Goal: Task Accomplishment & Management: Use online tool/utility

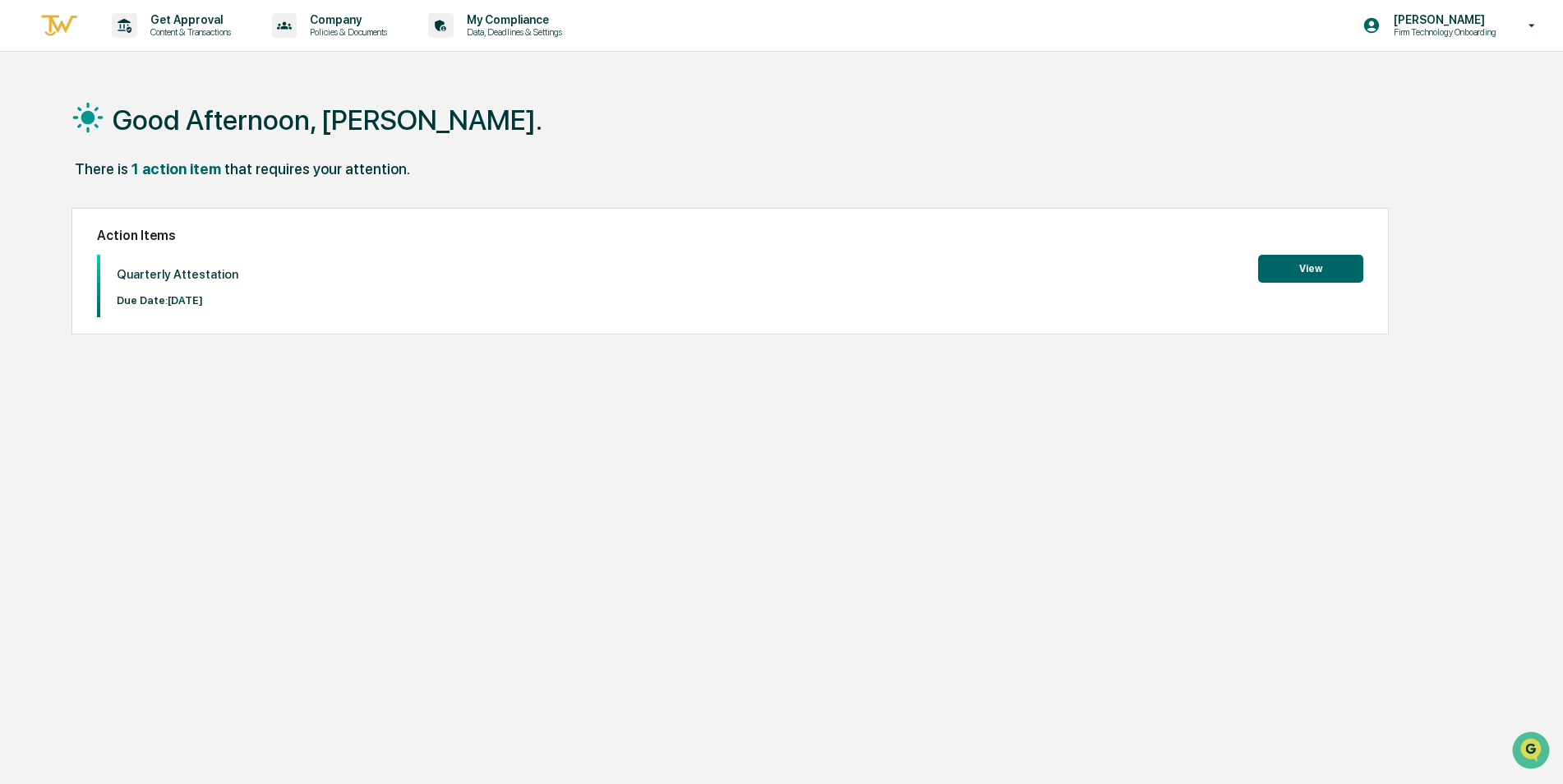
click at [1313, 268] on button "View" at bounding box center [1310, 268] width 105 height 28
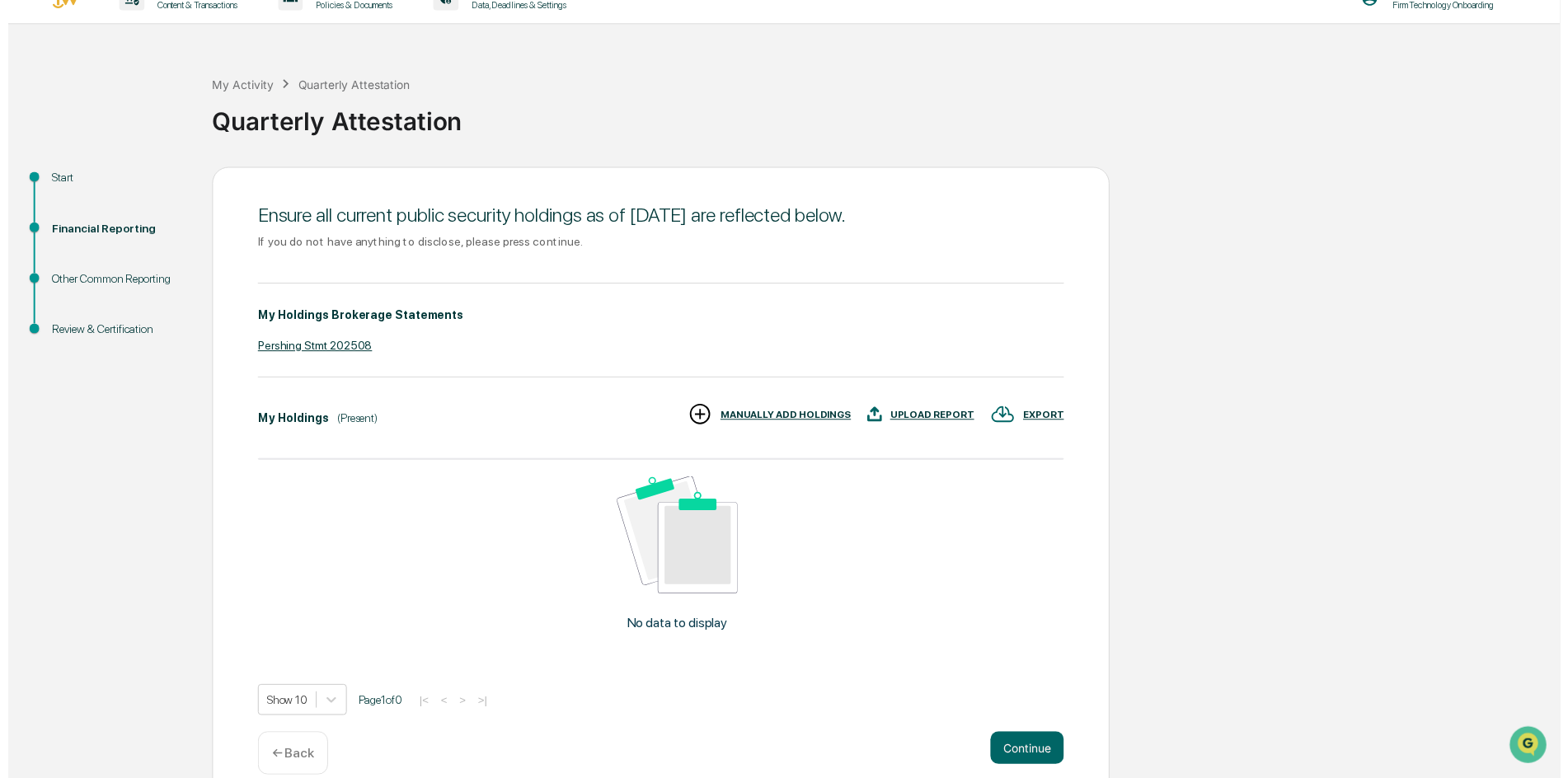
scroll to position [52, 0]
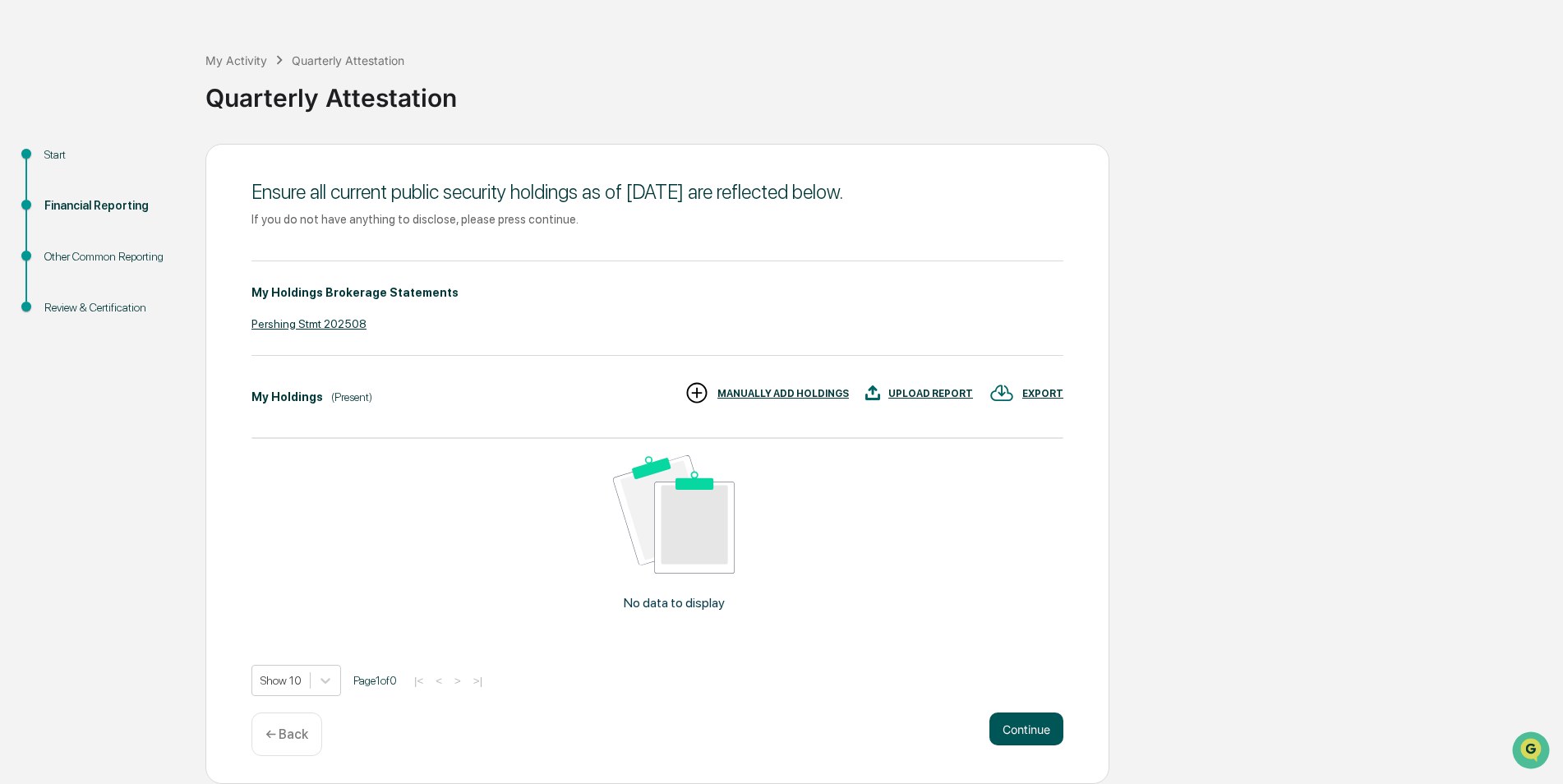
click at [1026, 725] on button "Continue" at bounding box center [1027, 728] width 74 height 33
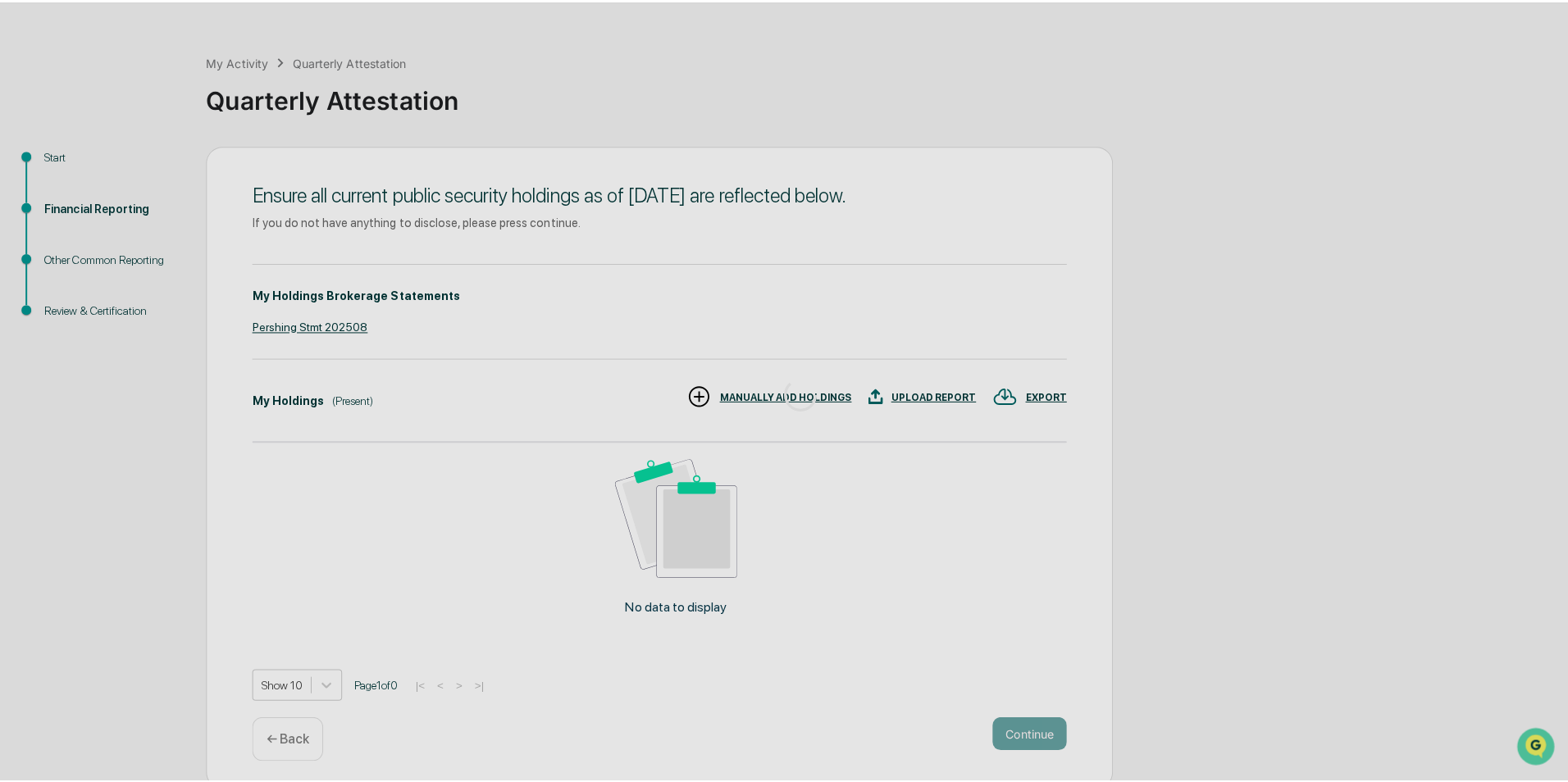
scroll to position [0, 0]
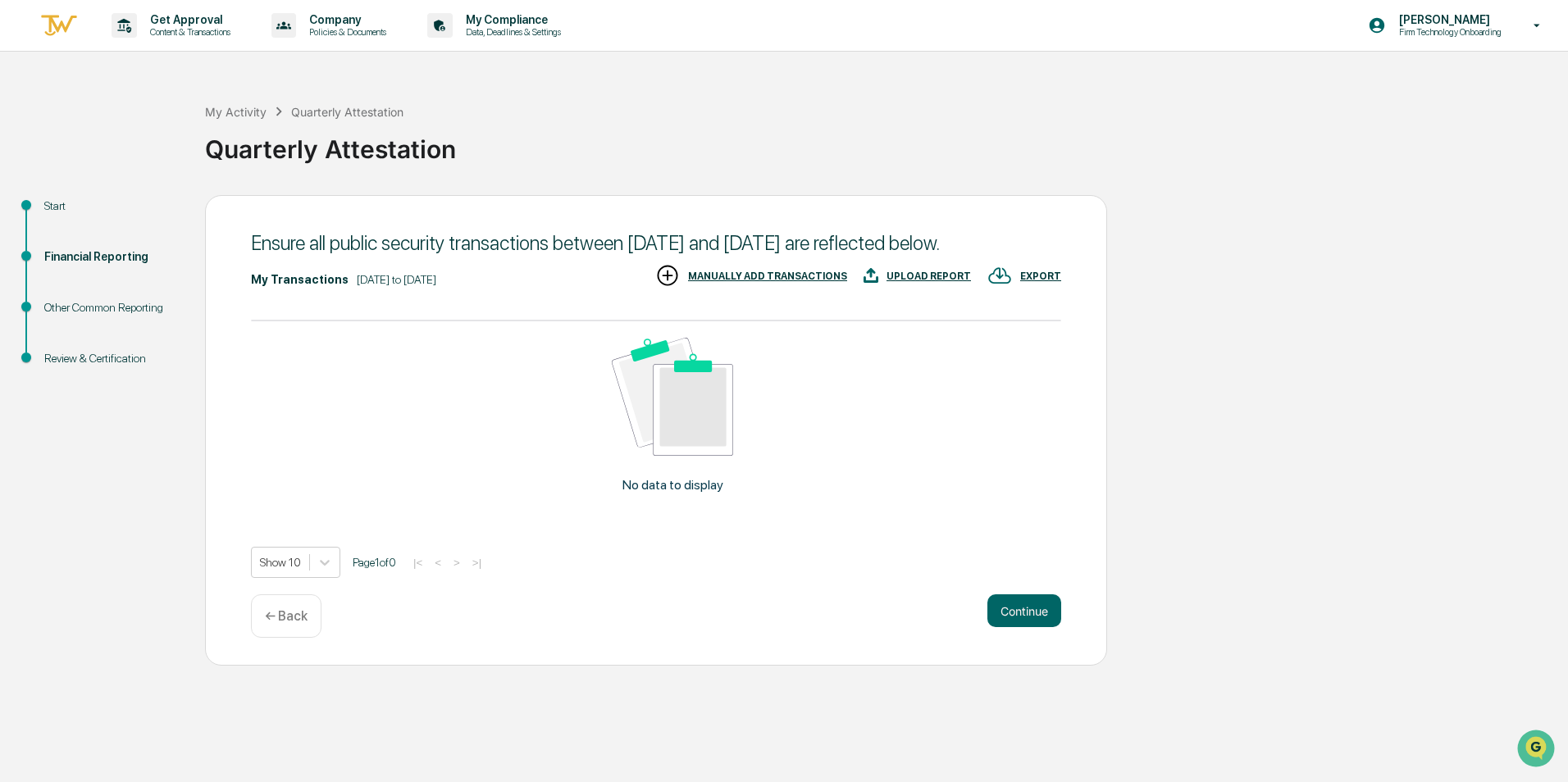
click at [933, 282] on div "UPLOAD REPORT" at bounding box center [929, 277] width 84 height 12
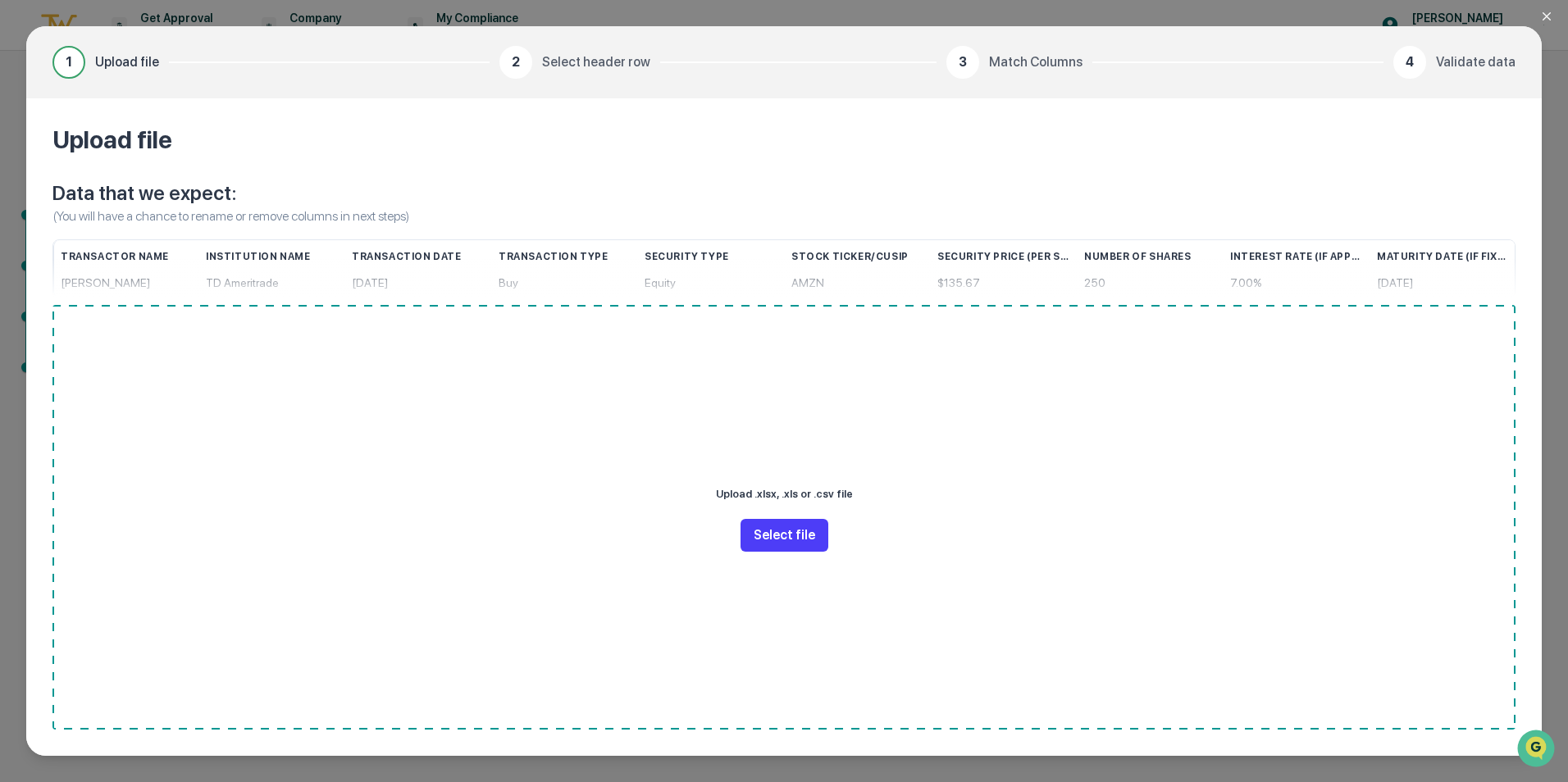
click at [776, 533] on button "Select file" at bounding box center [784, 535] width 87 height 33
click at [1543, 16] on icon "Close modal" at bounding box center [1547, 17] width 13 height 13
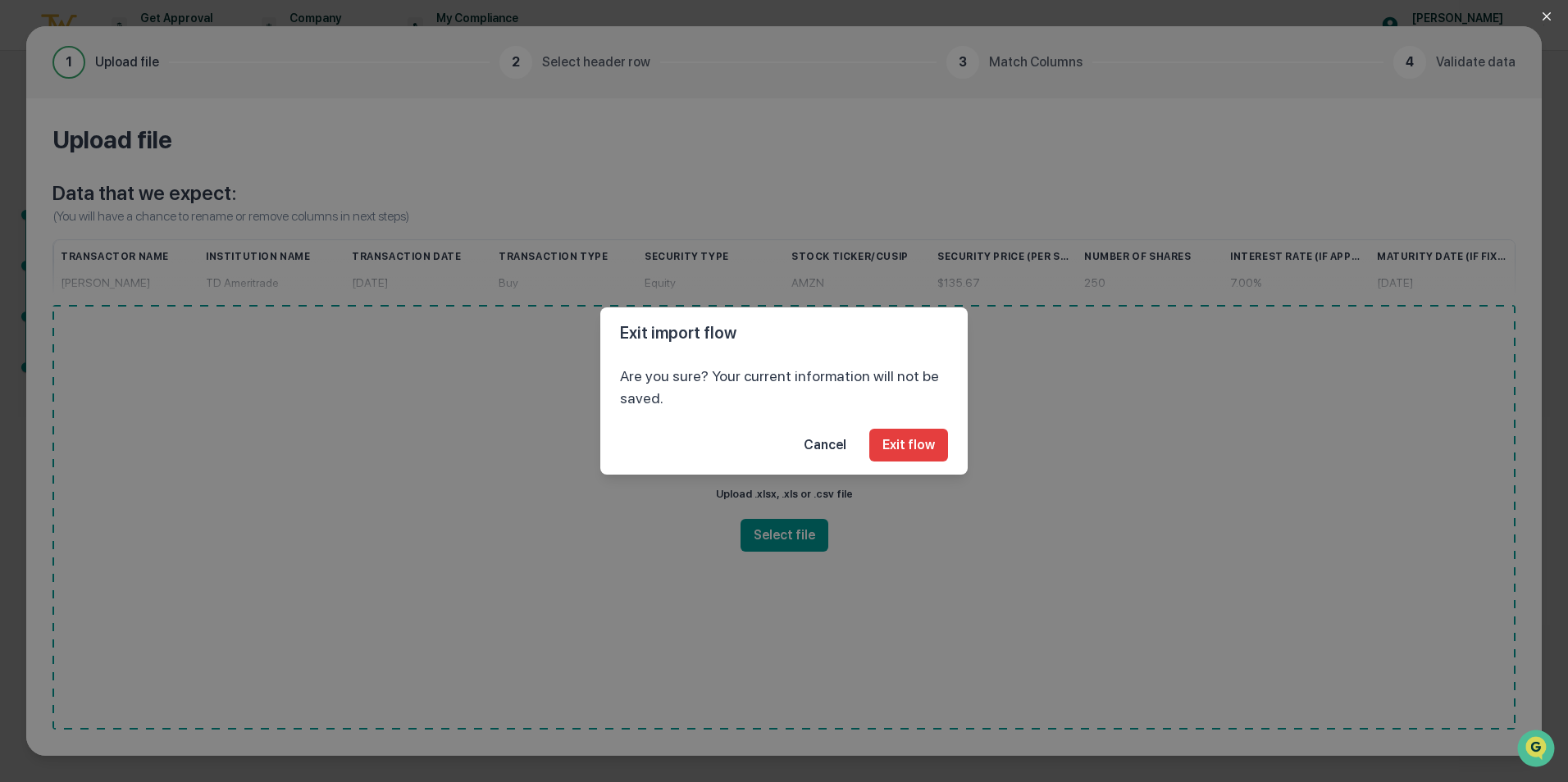
click at [832, 441] on button "Cancel" at bounding box center [825, 445] width 69 height 33
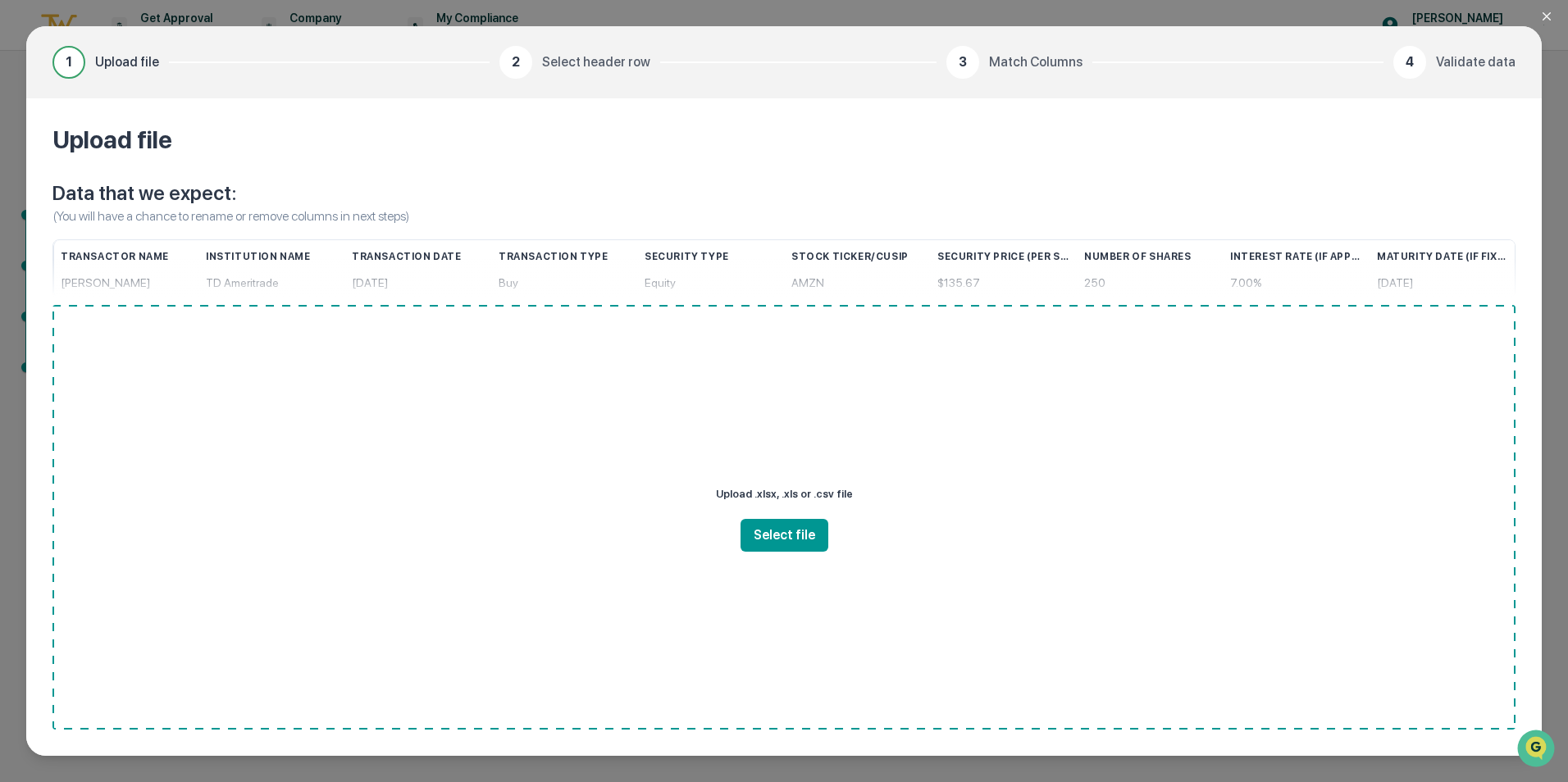
click at [384, 10] on div "1 Upload file 2 Select header row 3 Match Columns 4 Validate data Upload file D…" at bounding box center [784, 391] width 1568 height 782
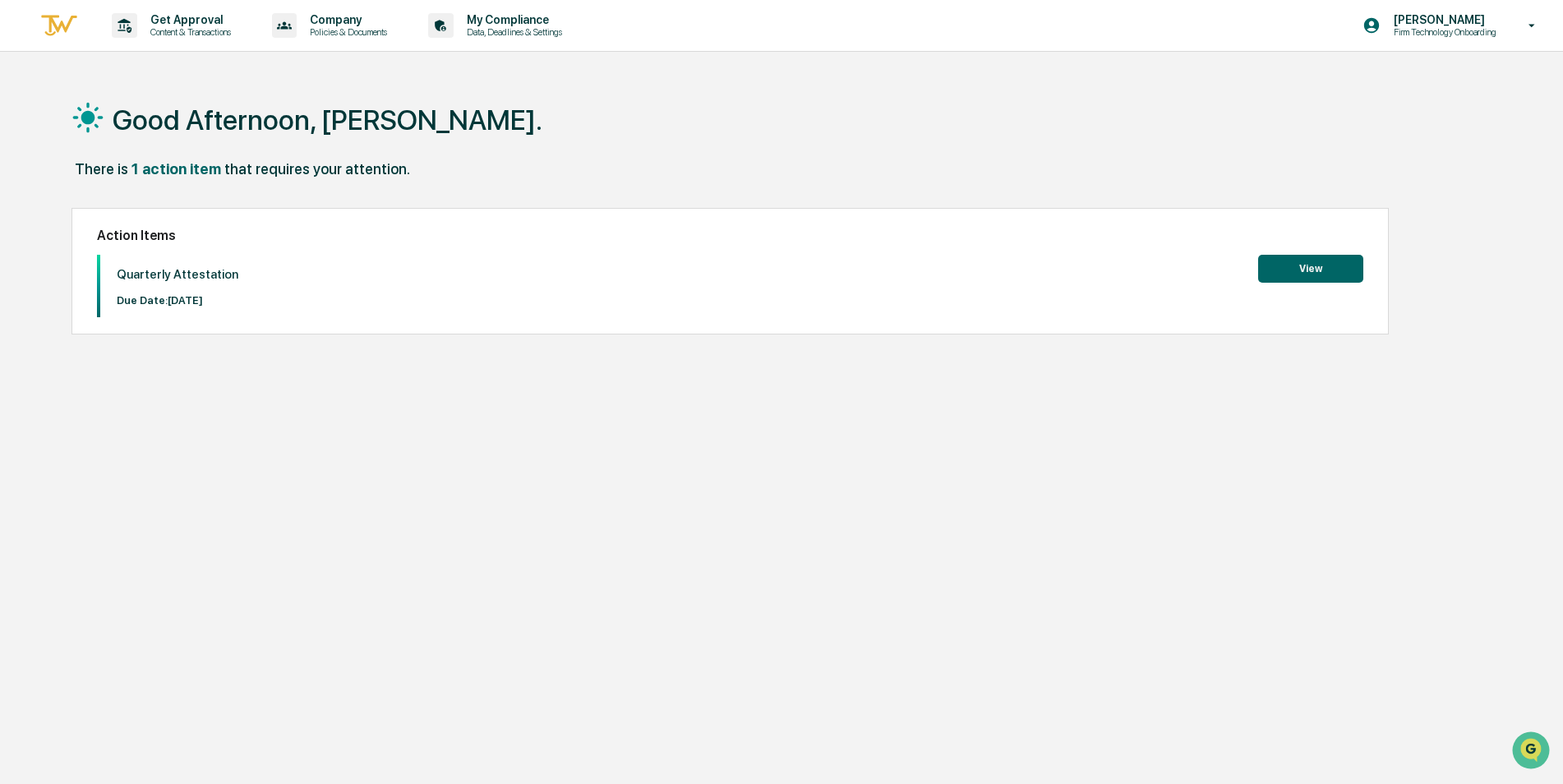
click at [1323, 267] on button "View" at bounding box center [1310, 268] width 105 height 28
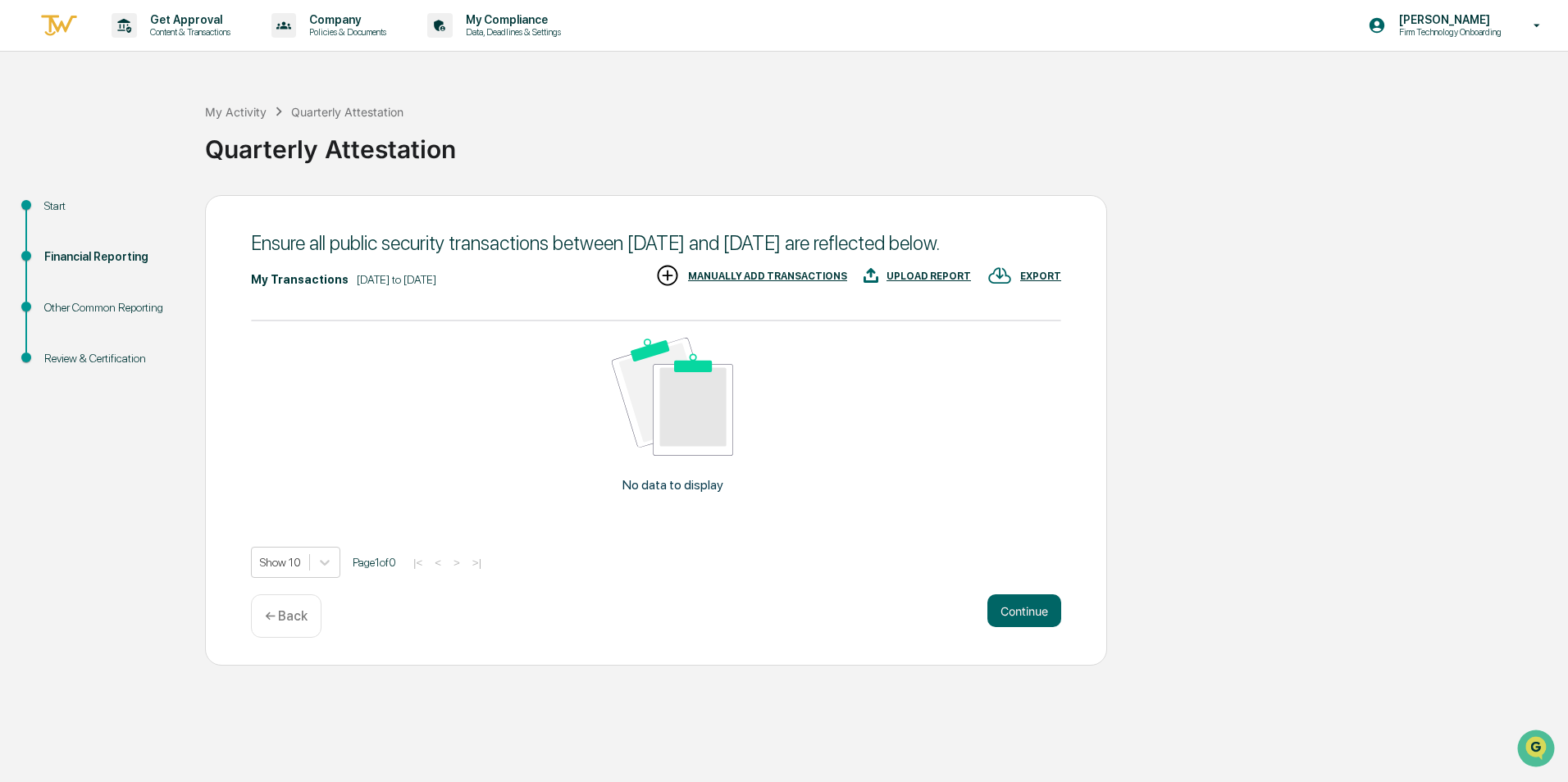
click at [927, 282] on div "UPLOAD REPORT" at bounding box center [929, 277] width 84 height 12
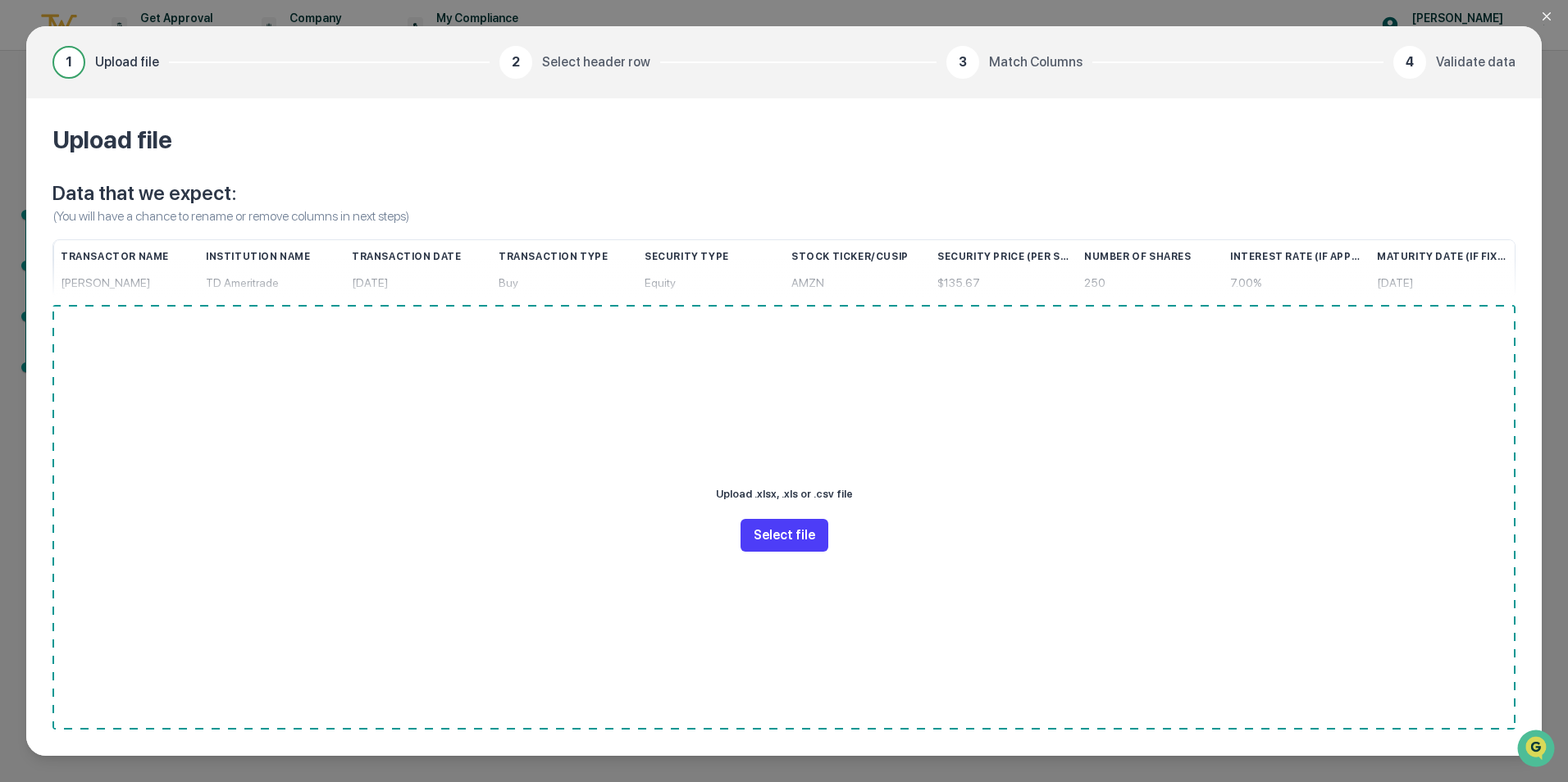
click at [786, 537] on button "Select file" at bounding box center [784, 535] width 87 height 33
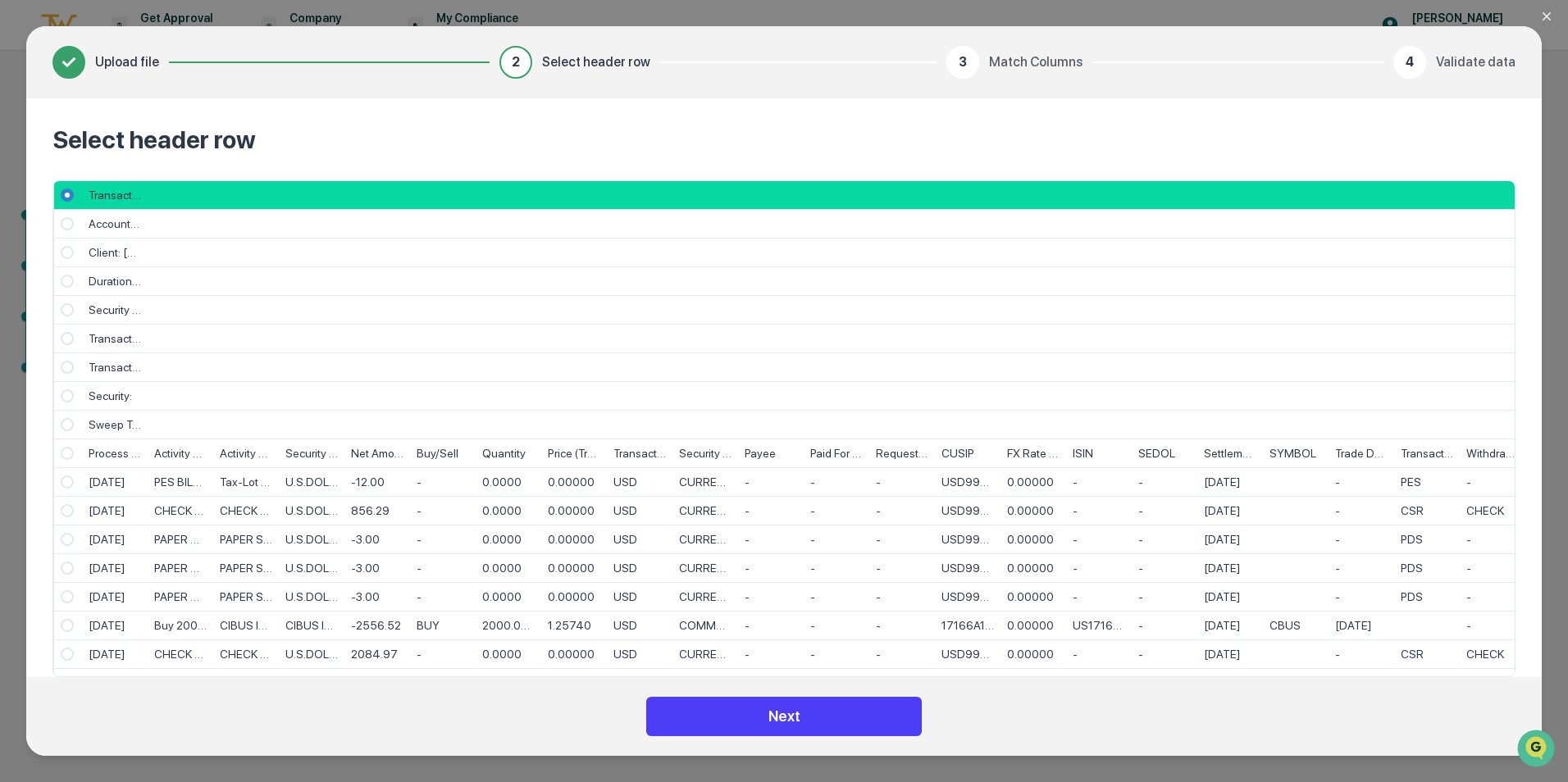
click at [750, 711] on button "Next" at bounding box center [784, 716] width 276 height 40
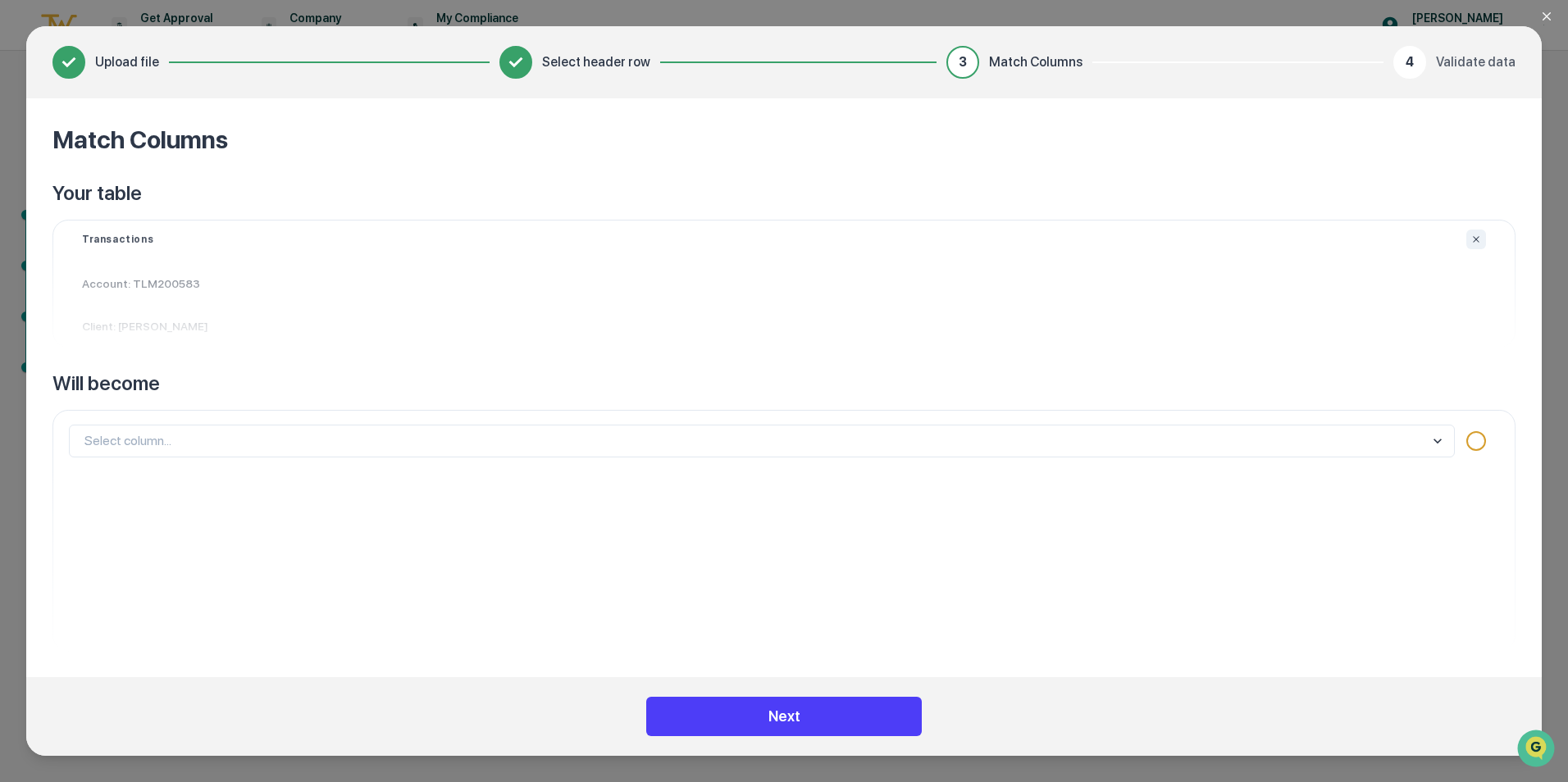
click at [776, 713] on button "Next" at bounding box center [784, 716] width 276 height 40
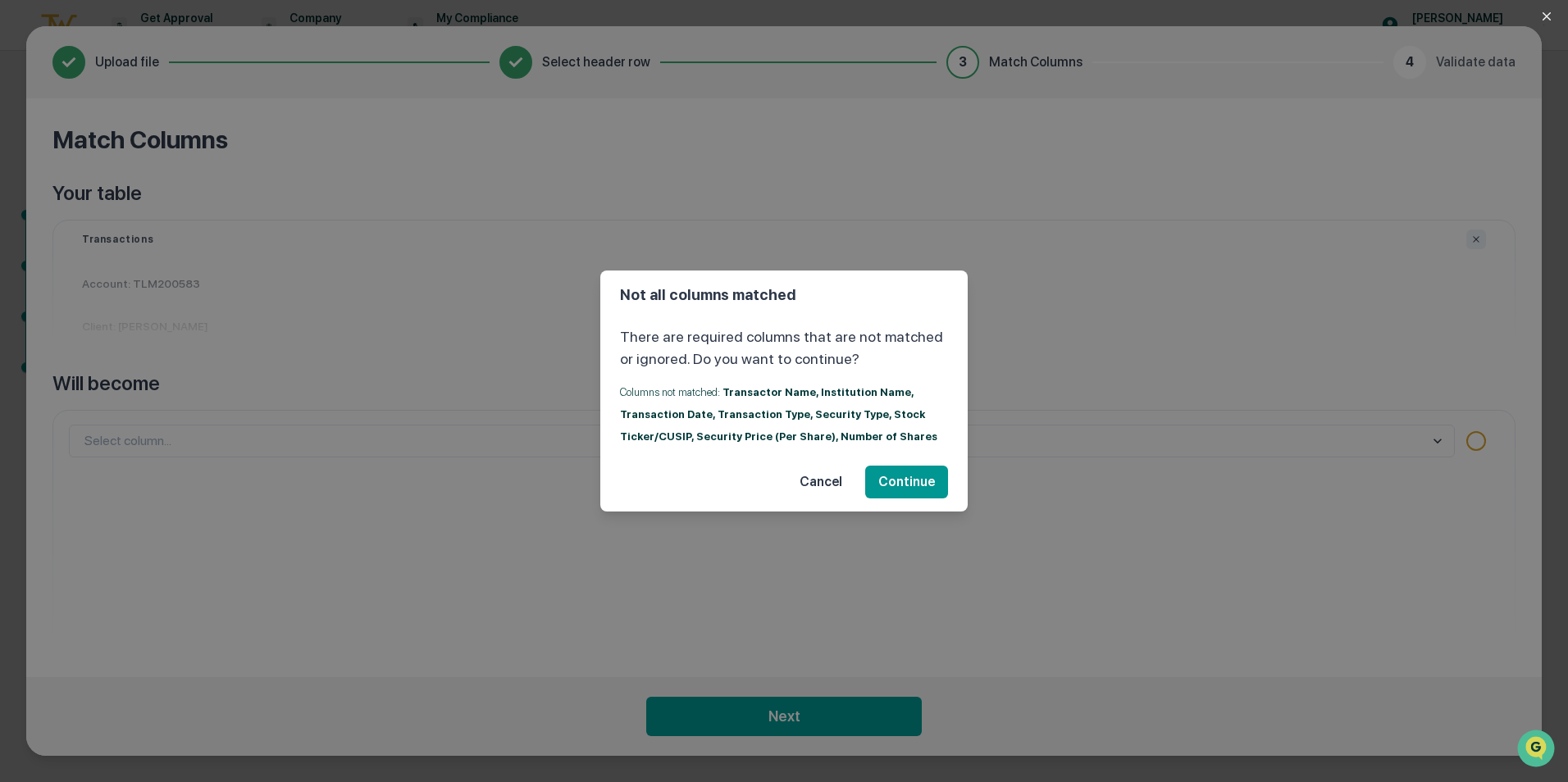
click at [826, 483] on button "Cancel" at bounding box center [821, 482] width 69 height 33
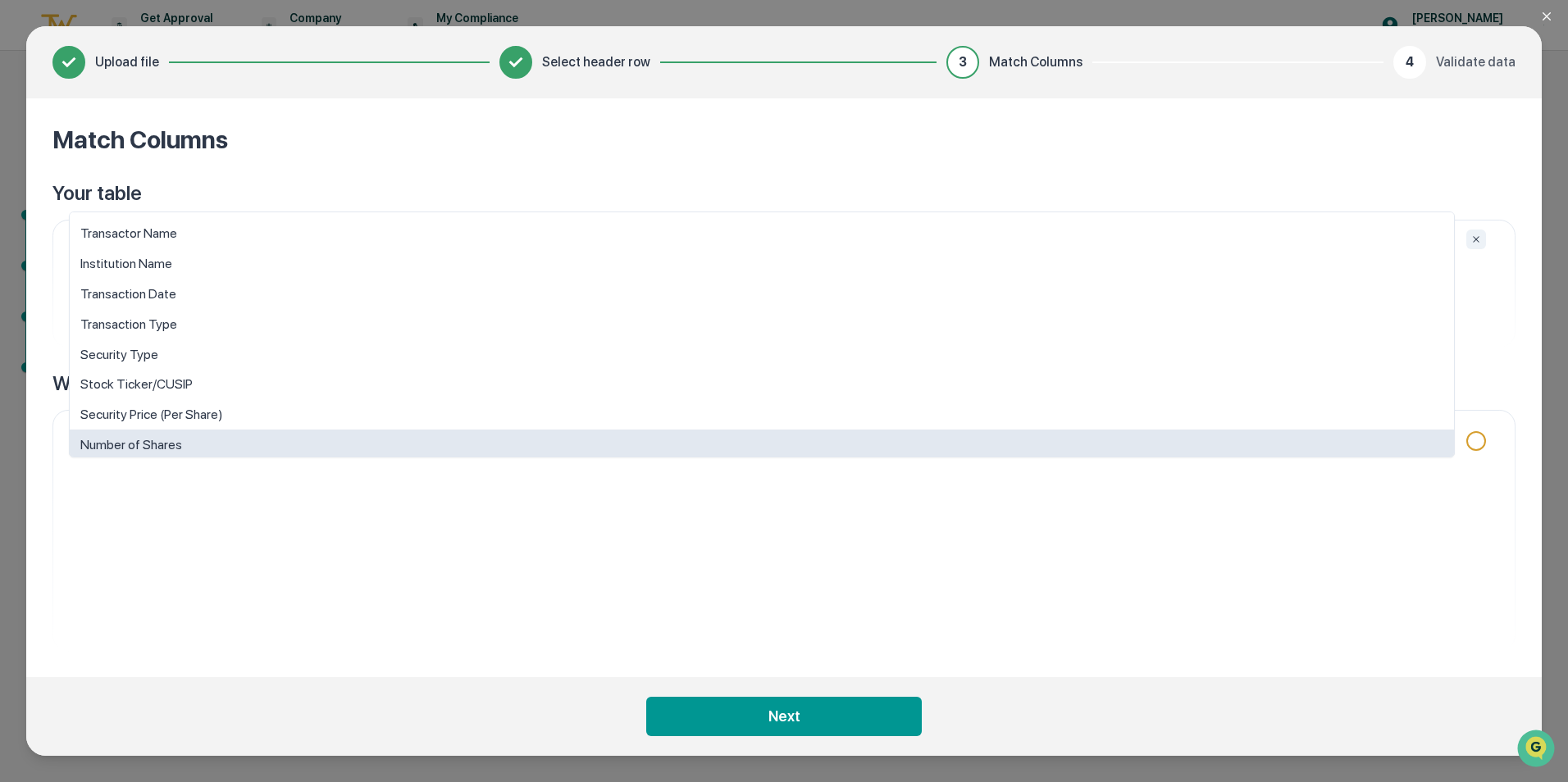
click at [1438, 441] on body "Get Approval Content & Transactions Company Policies & Documents My Compliance …" at bounding box center [784, 391] width 1568 height 782
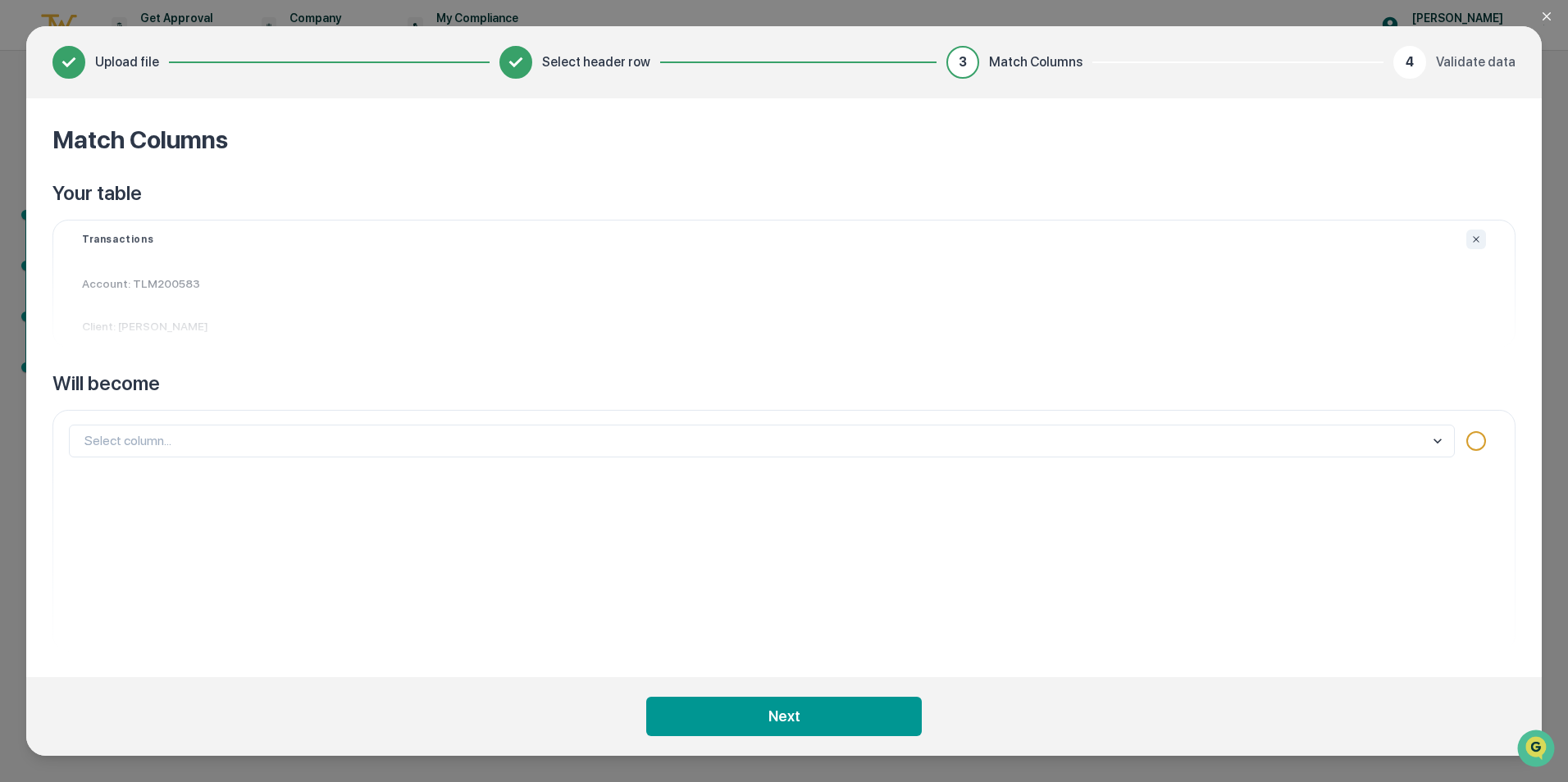
click at [967, 61] on span "3" at bounding box center [963, 61] width 8 height 19
click at [1020, 65] on span "Match Columns" at bounding box center [1036, 61] width 93 height 19
click at [1253, 283] on p "Account: TLM200583" at bounding box center [784, 283] width 1444 height 43
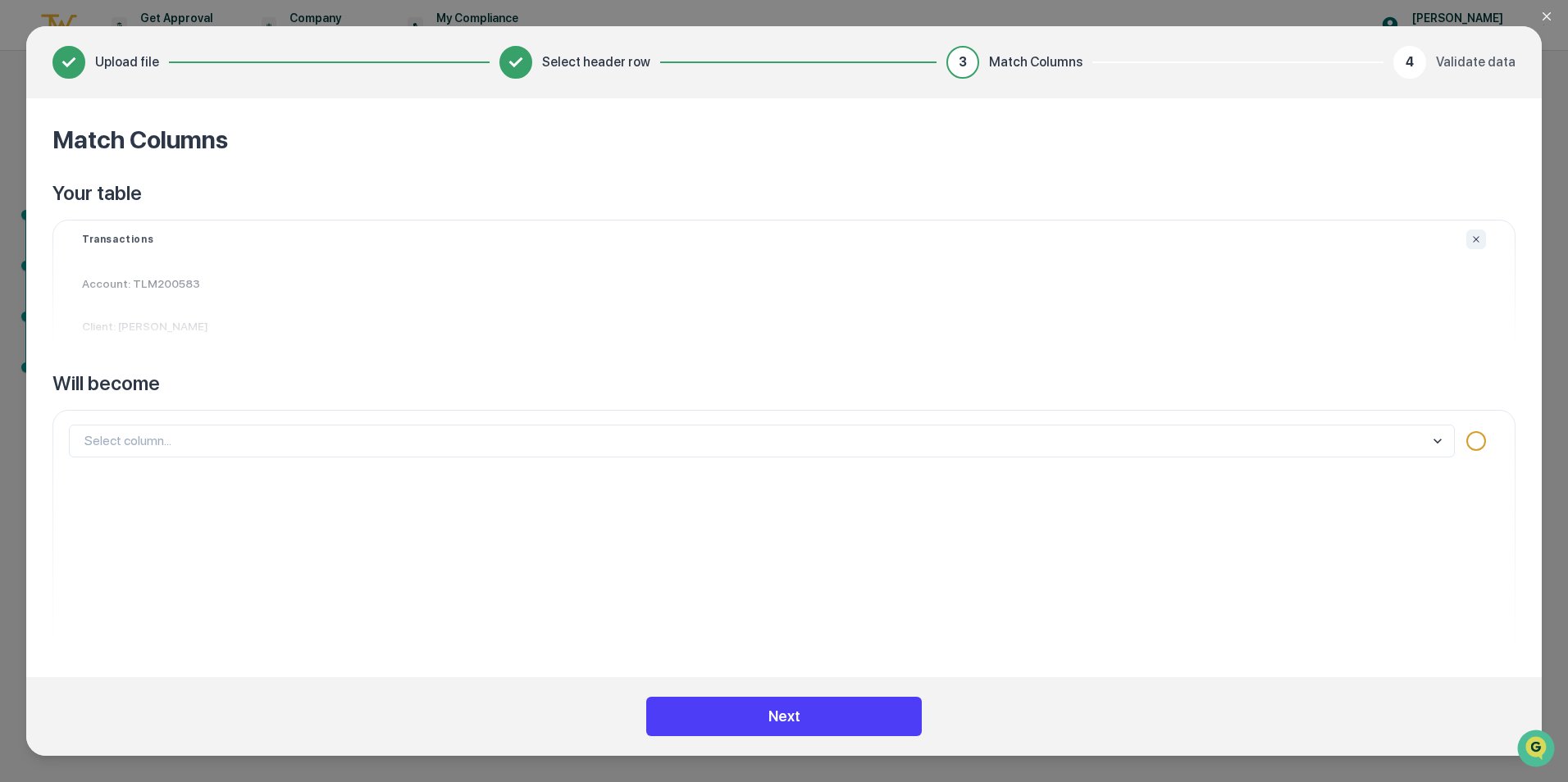
click at [794, 713] on button "Next" at bounding box center [784, 716] width 276 height 40
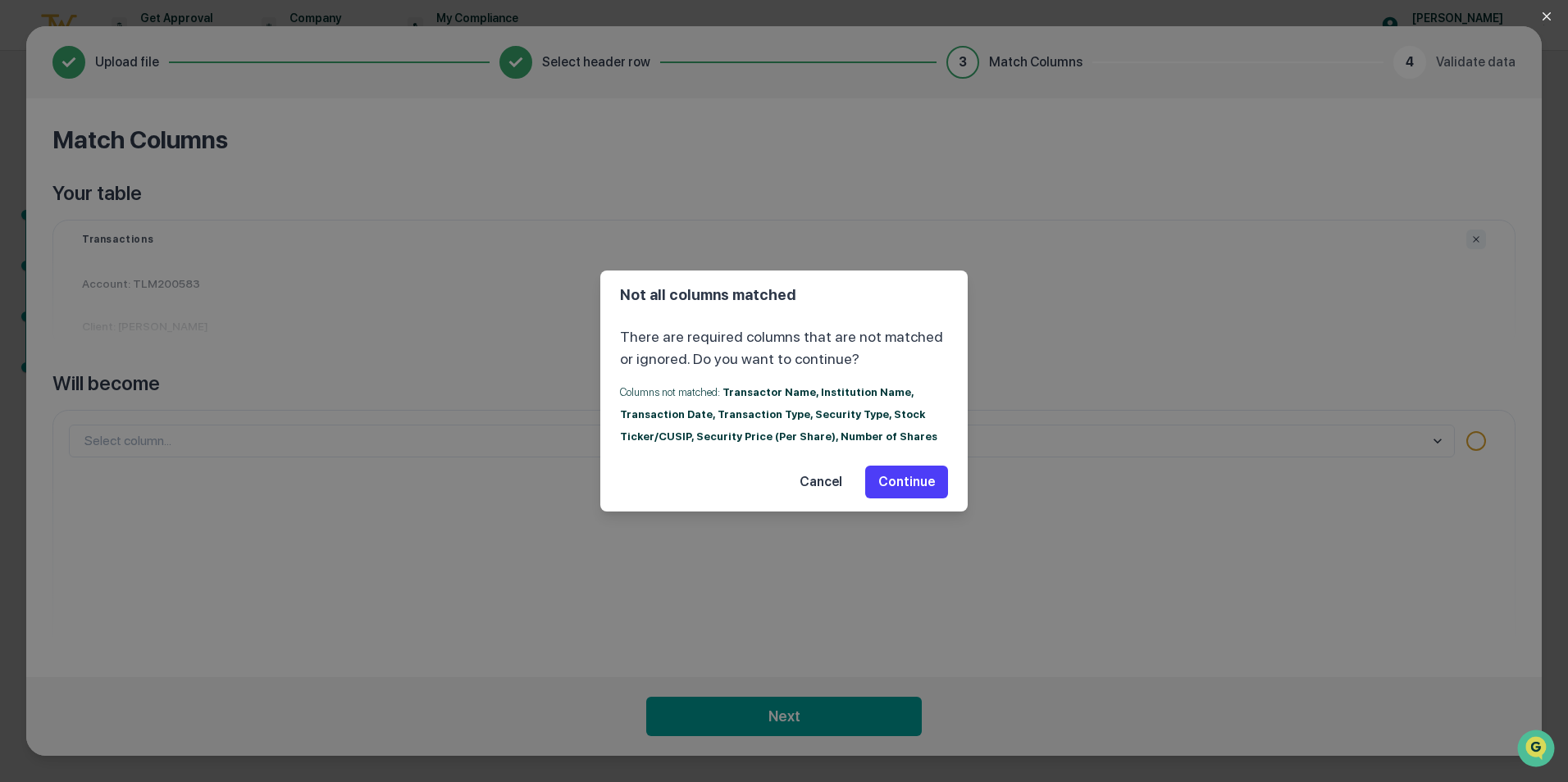
click at [918, 481] on button "Continue" at bounding box center [906, 482] width 82 height 33
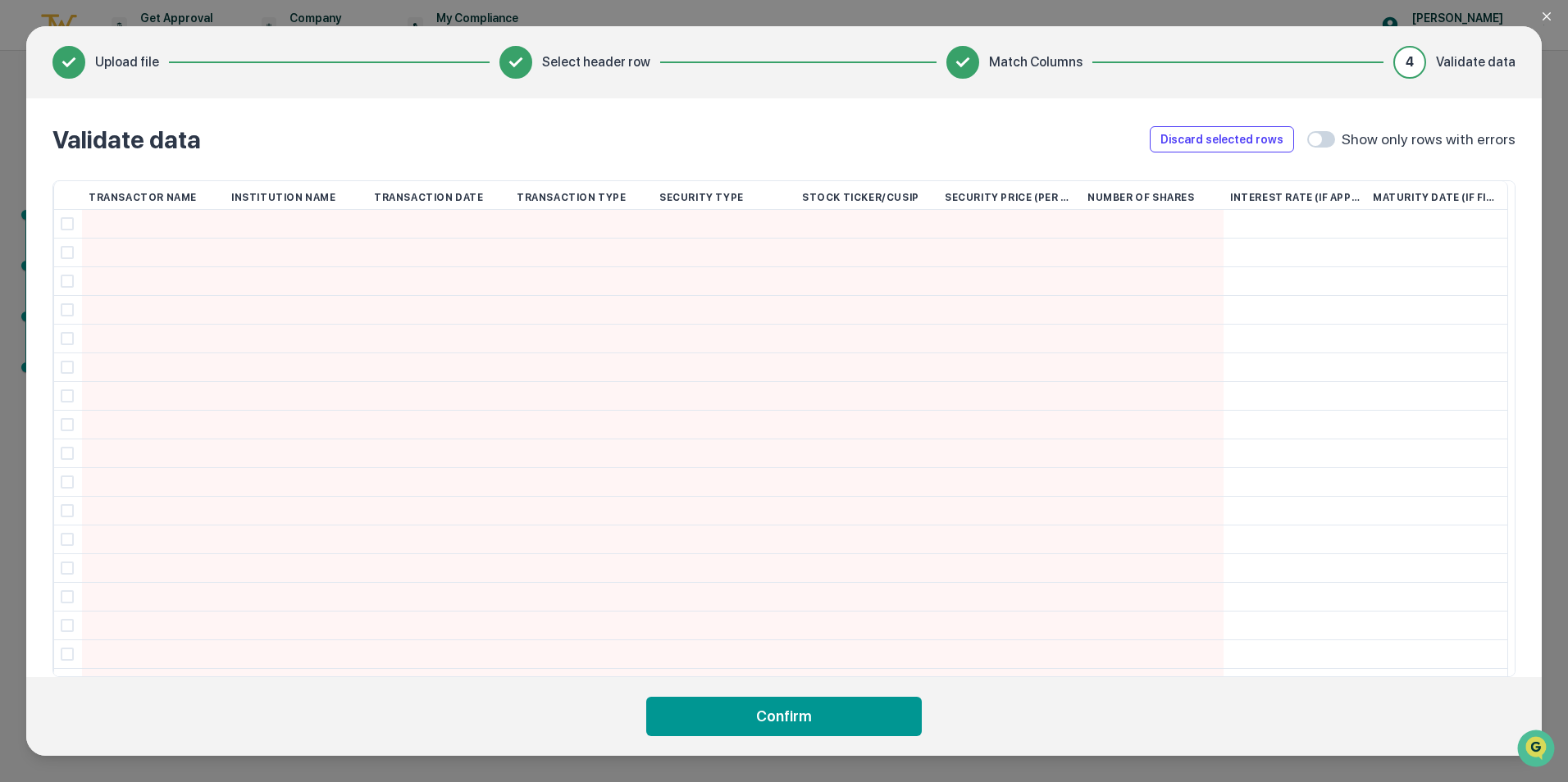
click at [1549, 16] on icon "Close modal" at bounding box center [1547, 17] width 13 height 13
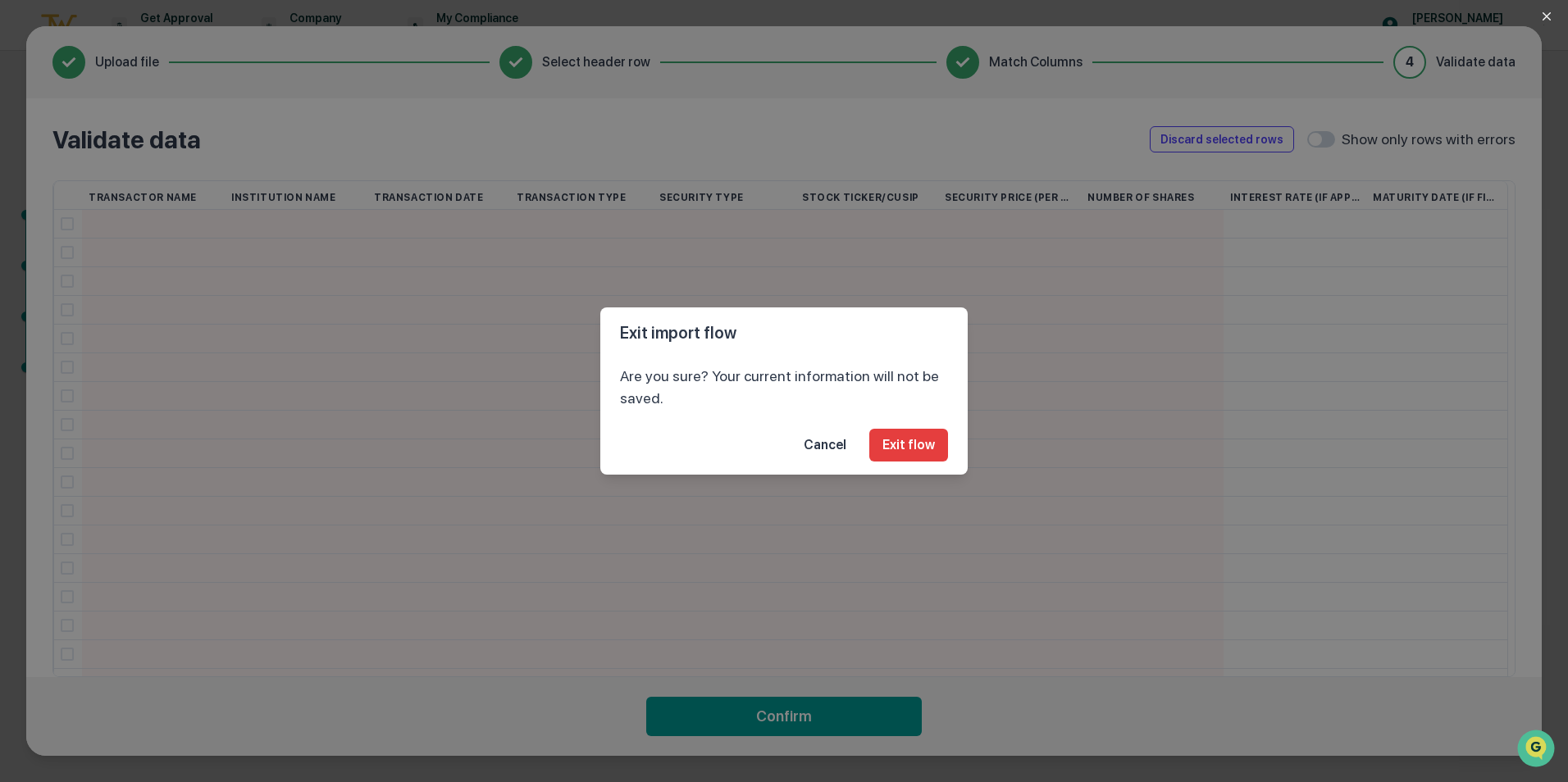
click at [911, 443] on button "Exit flow" at bounding box center [908, 445] width 79 height 33
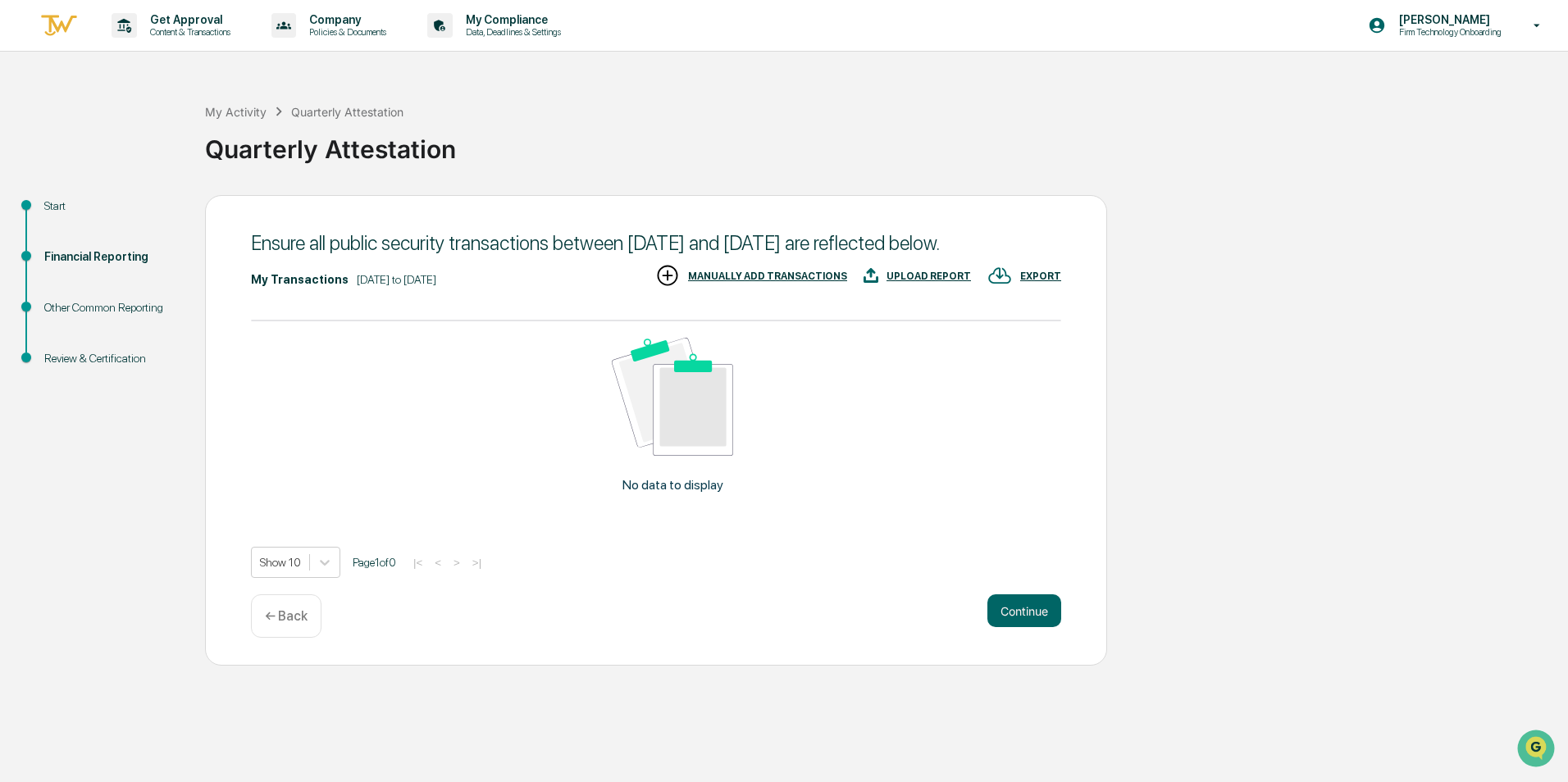
click at [97, 254] on div "Financial Reporting" at bounding box center [112, 256] width 135 height 17
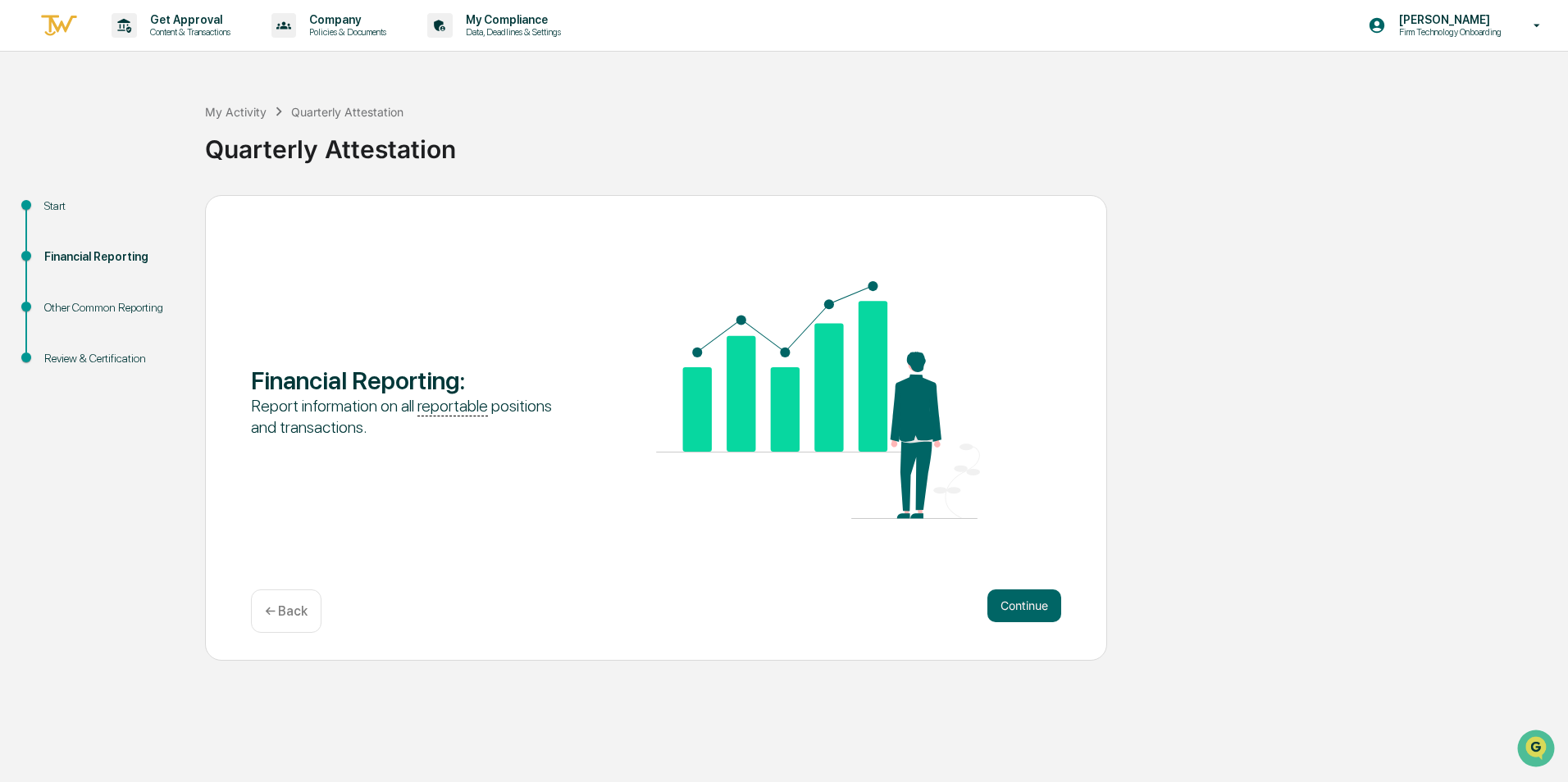
click at [50, 203] on div "Start" at bounding box center [112, 206] width 135 height 17
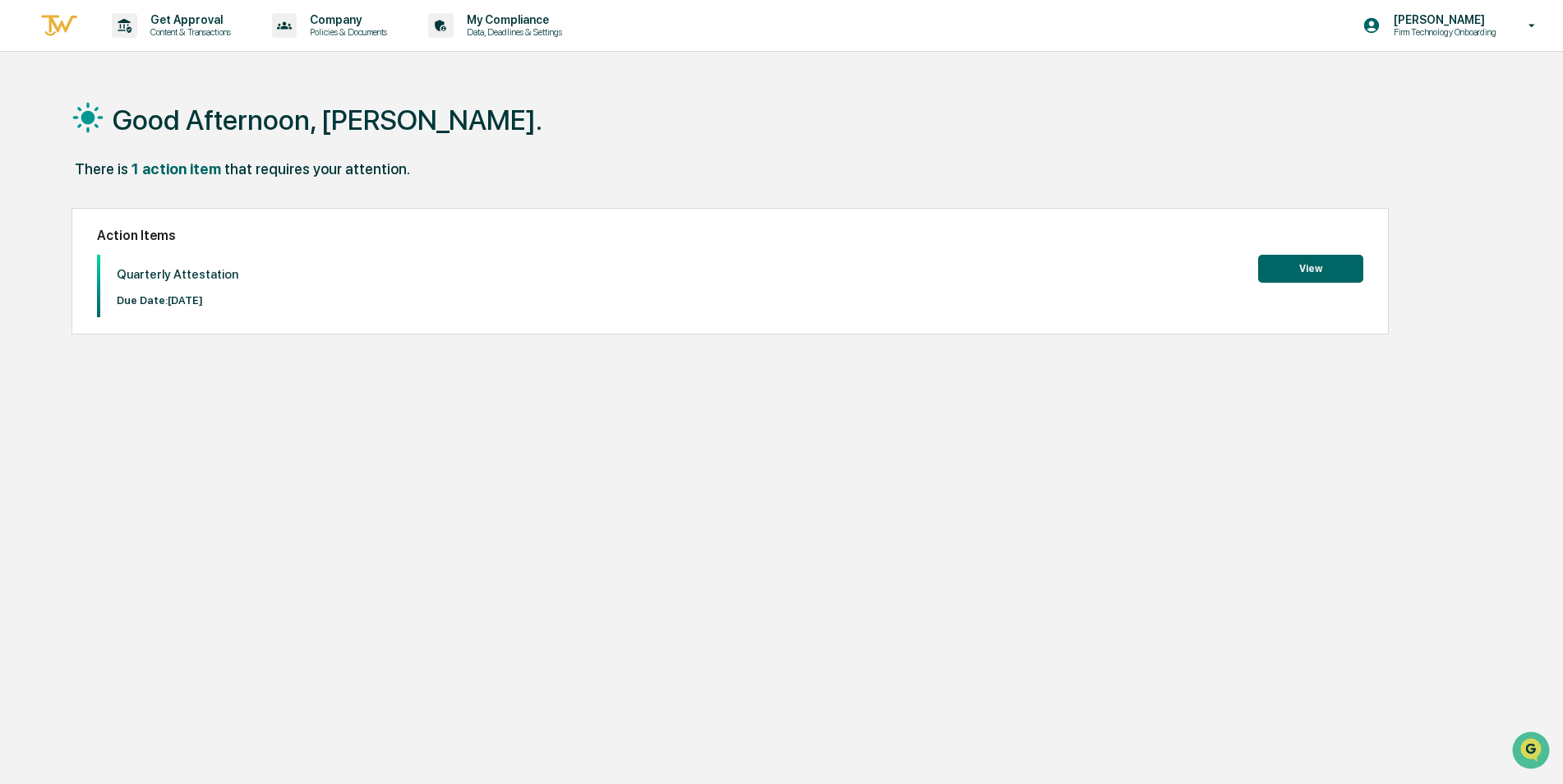
click at [1314, 264] on button "View" at bounding box center [1310, 268] width 105 height 28
